Goal: Task Accomplishment & Management: Use online tool/utility

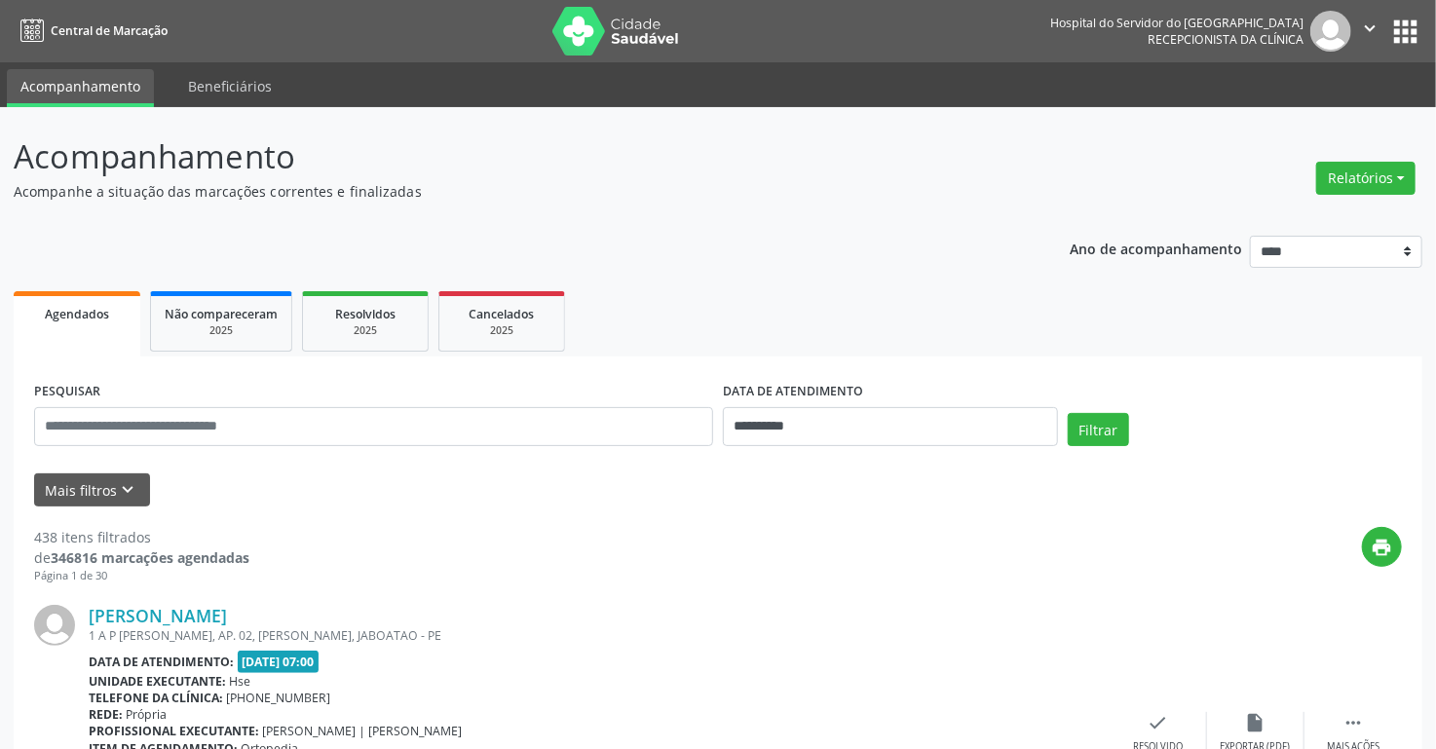
click at [1280, 557] on div "print" at bounding box center [825, 555] width 1153 height 57
click at [1362, 170] on button "Relatórios" at bounding box center [1365, 178] width 99 height 33
click at [1265, 225] on link "Agendamentos" at bounding box center [1310, 220] width 209 height 27
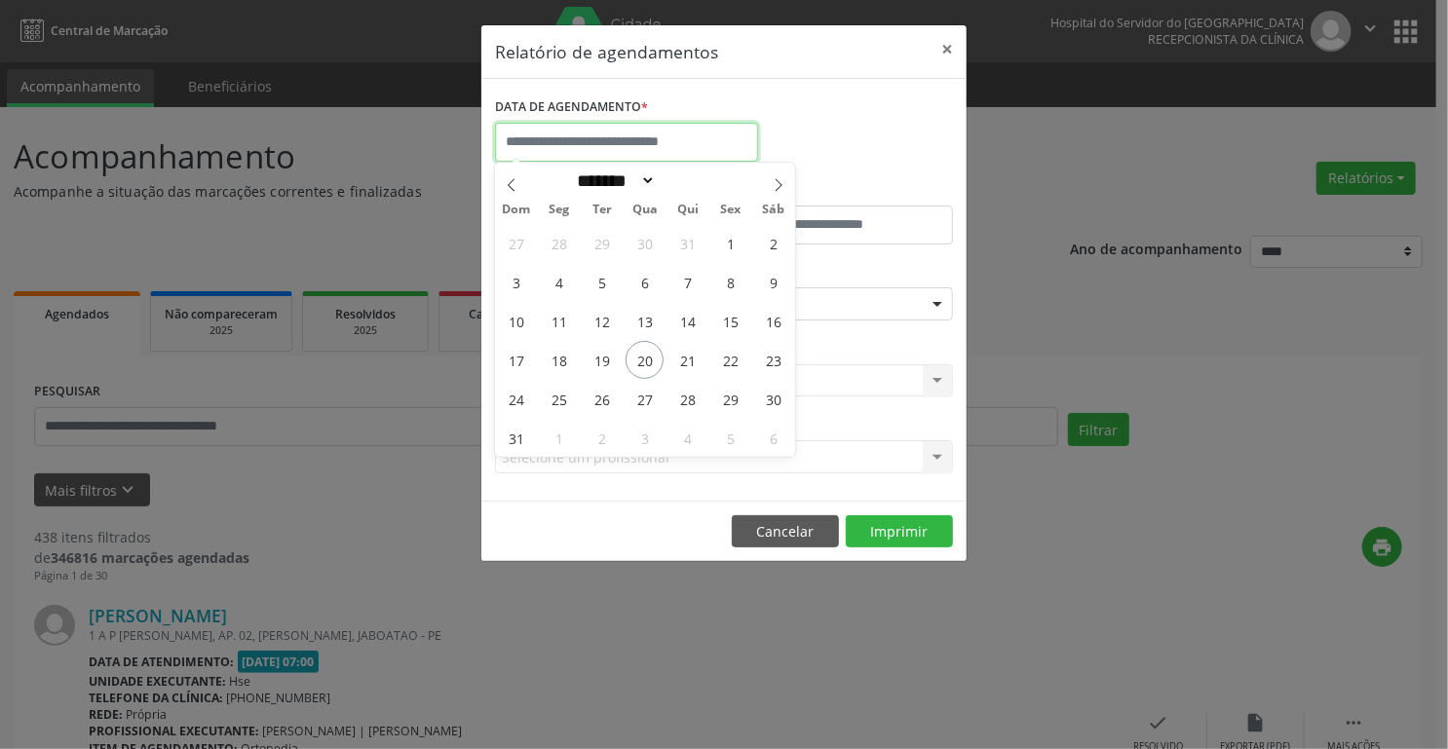
click at [702, 133] on input "text" at bounding box center [626, 142] width 263 height 39
click at [649, 364] on span "20" at bounding box center [645, 360] width 38 height 38
type input "**********"
click at [649, 364] on span "20" at bounding box center [645, 360] width 38 height 38
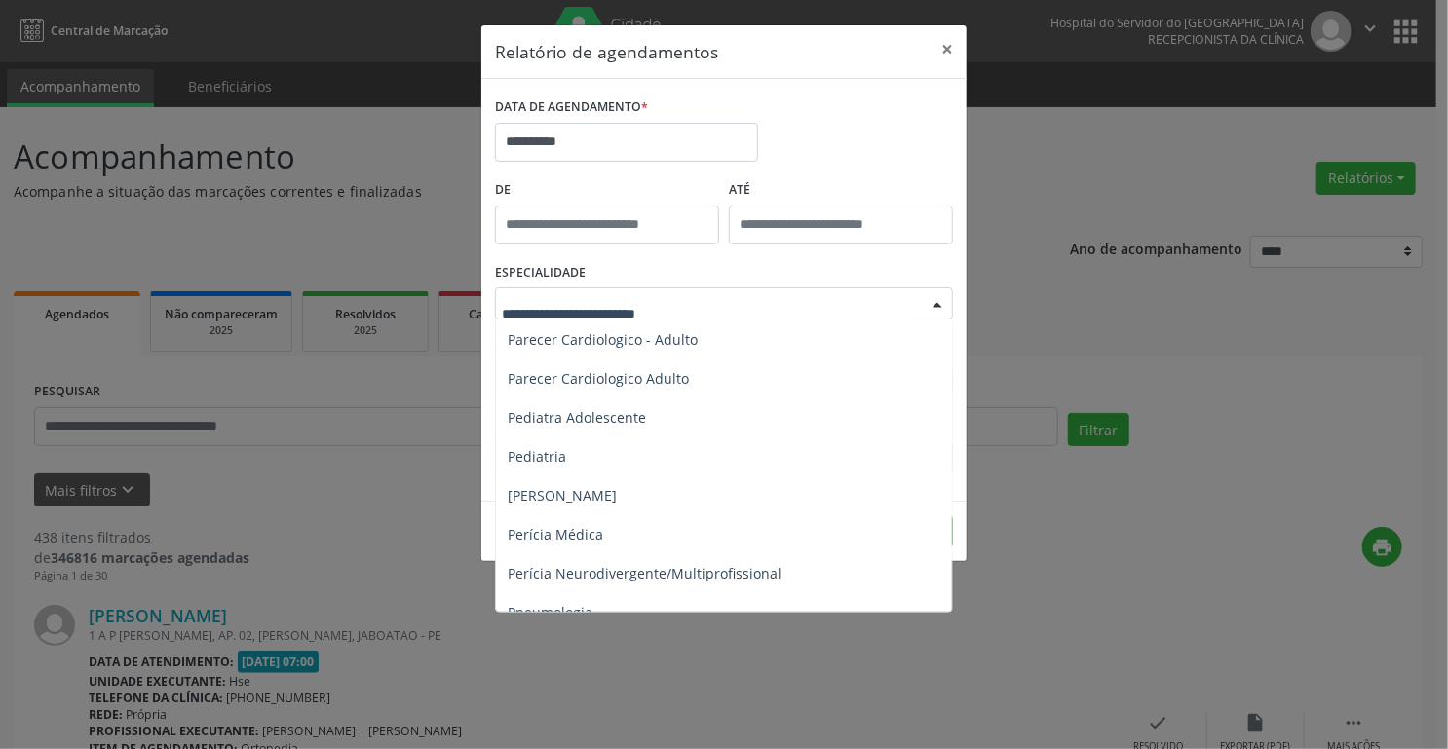
scroll to position [2884, 0]
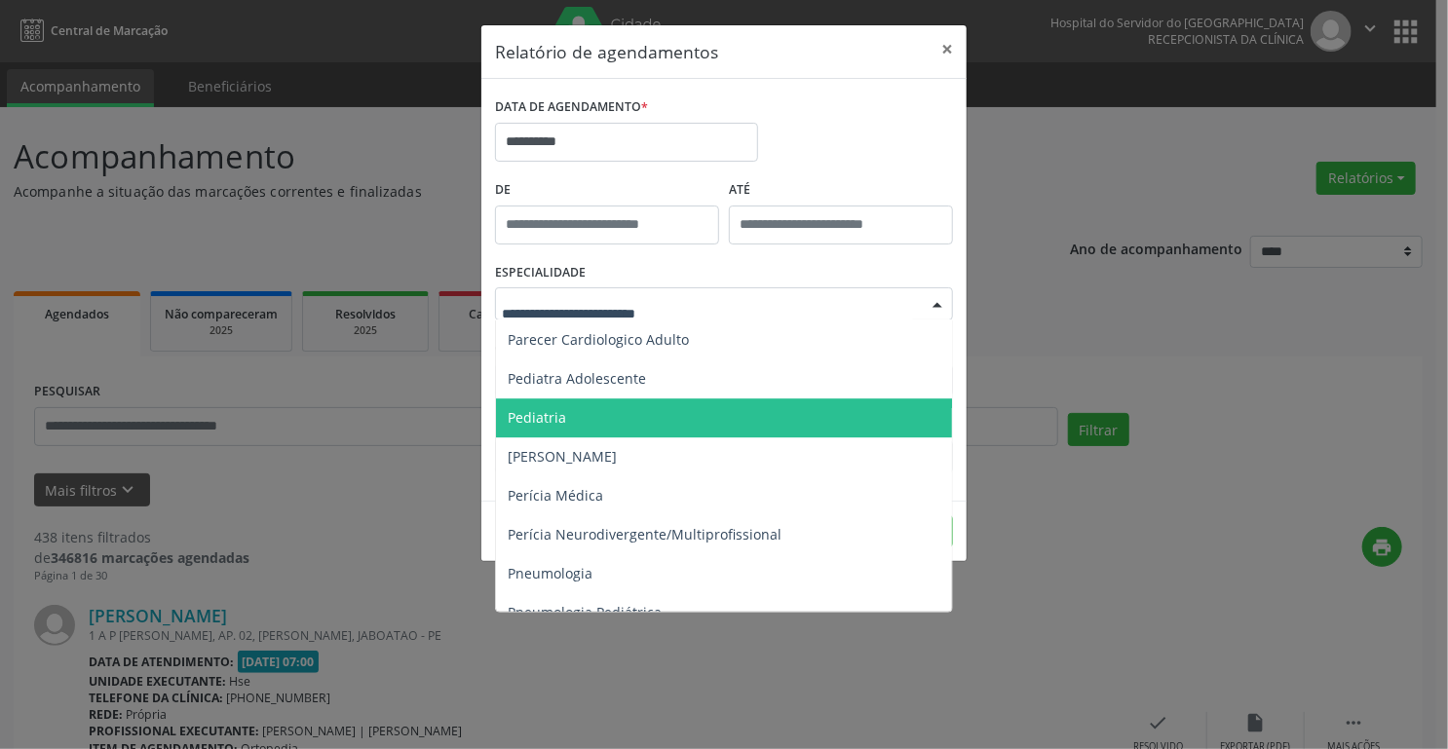
click at [611, 430] on span "Pediatria" at bounding box center [725, 418] width 459 height 39
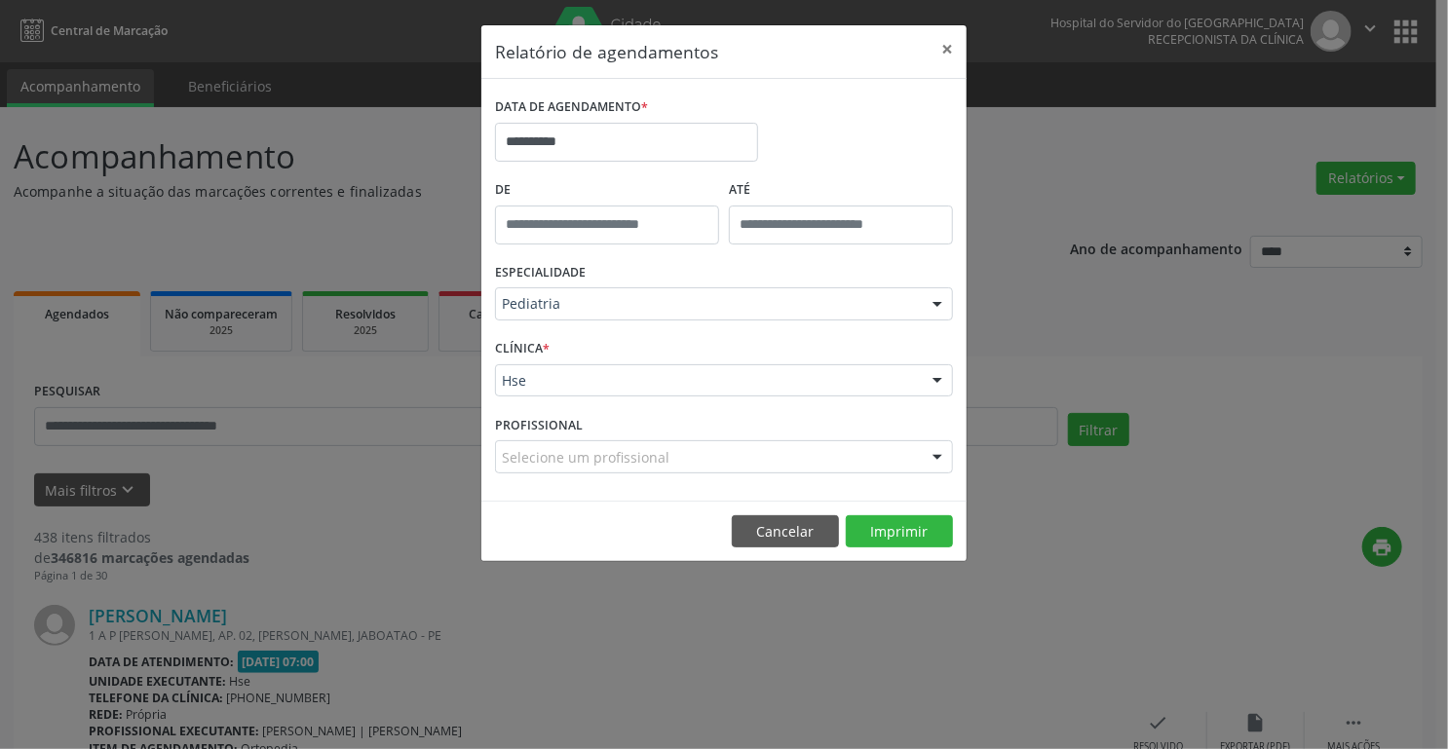
click at [935, 384] on div at bounding box center [937, 381] width 29 height 33
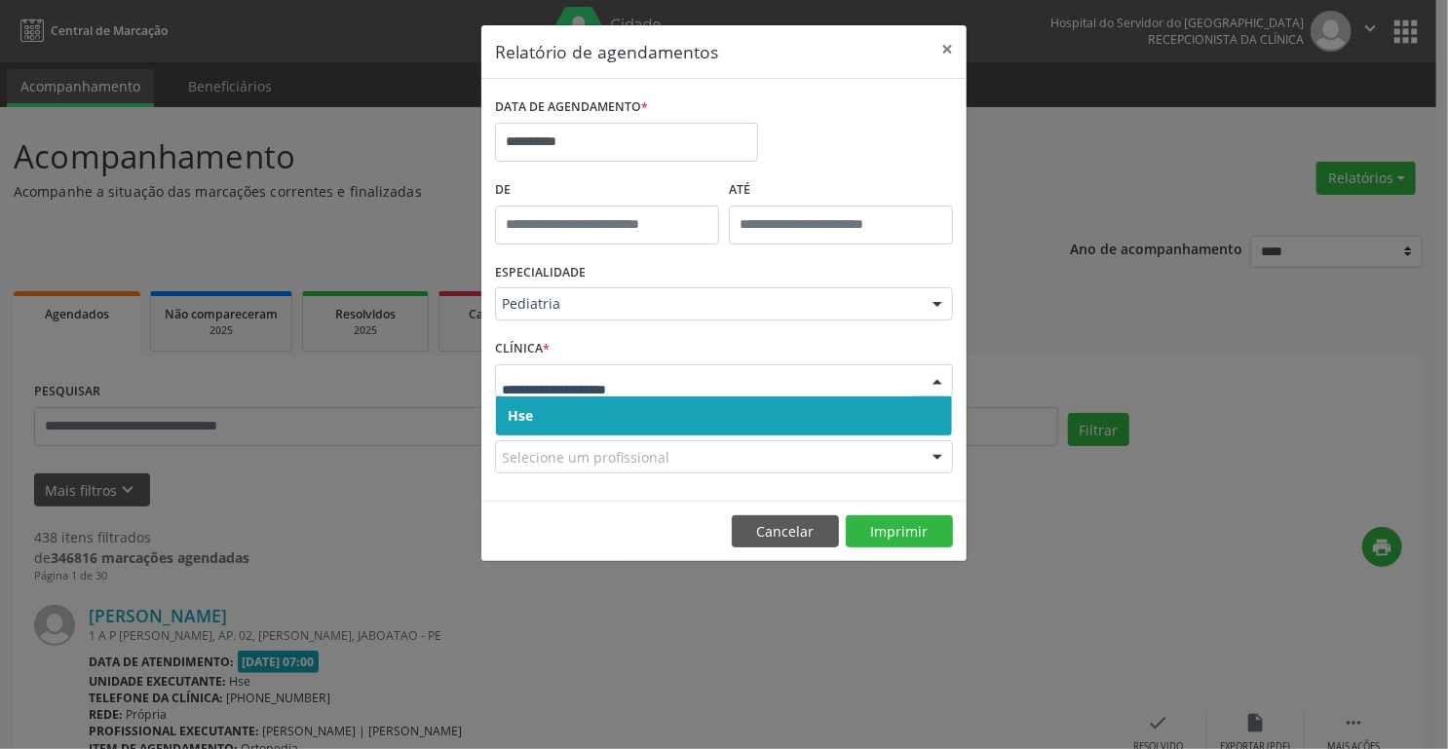
click at [530, 368] on div at bounding box center [724, 380] width 458 height 33
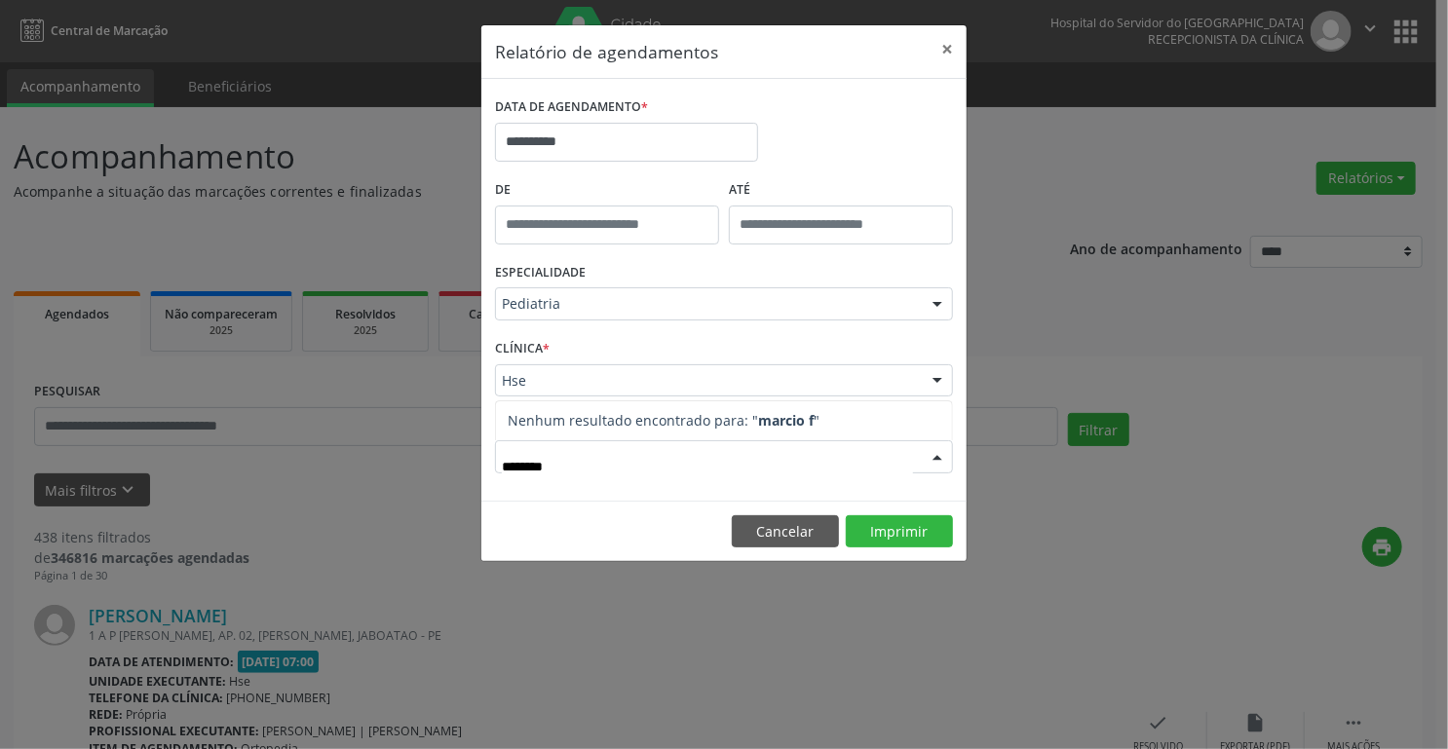
type input "*********"
click at [883, 527] on button "Imprimir" at bounding box center [899, 531] width 107 height 33
